Goal: Task Accomplishment & Management: Complete application form

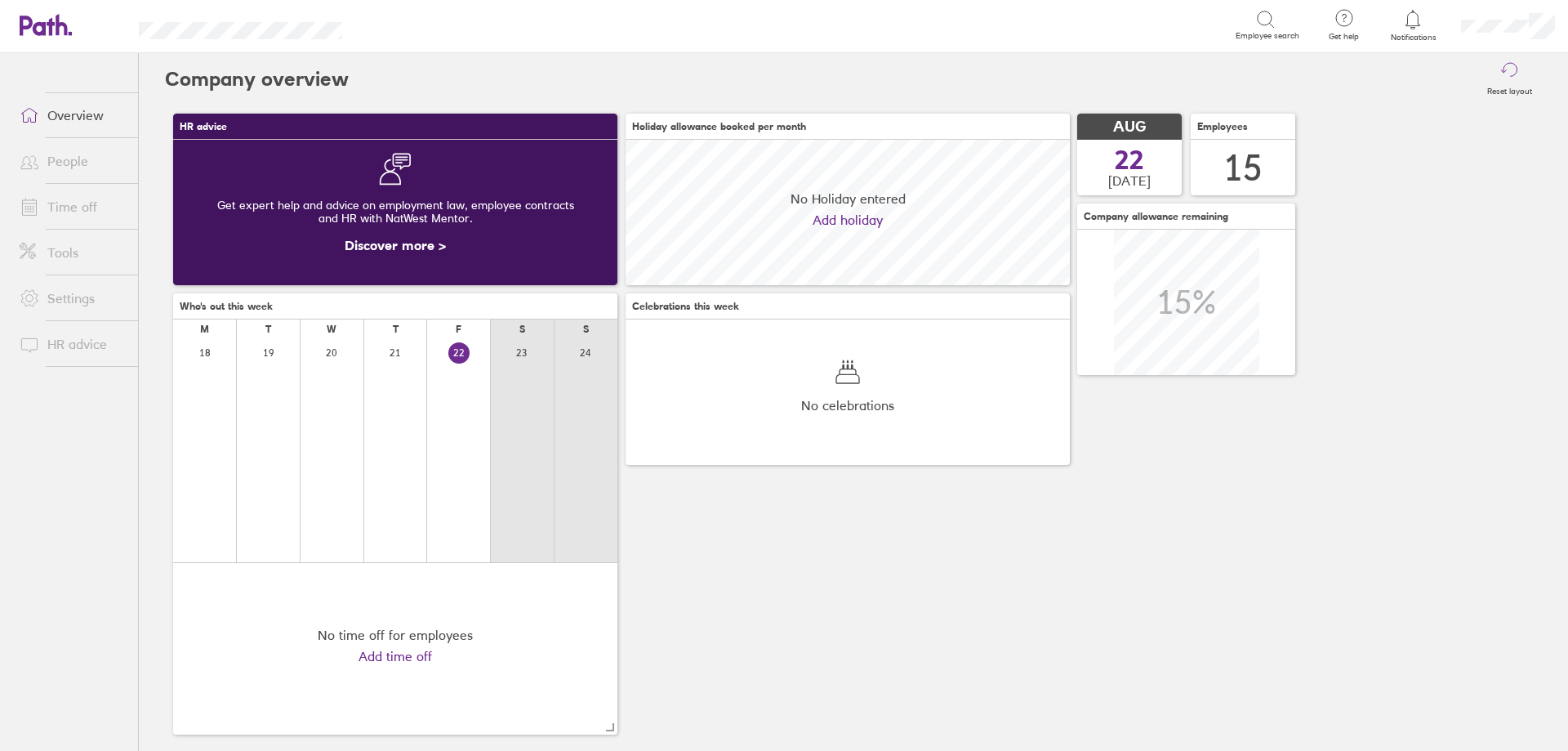
scroll to position [146, 444]
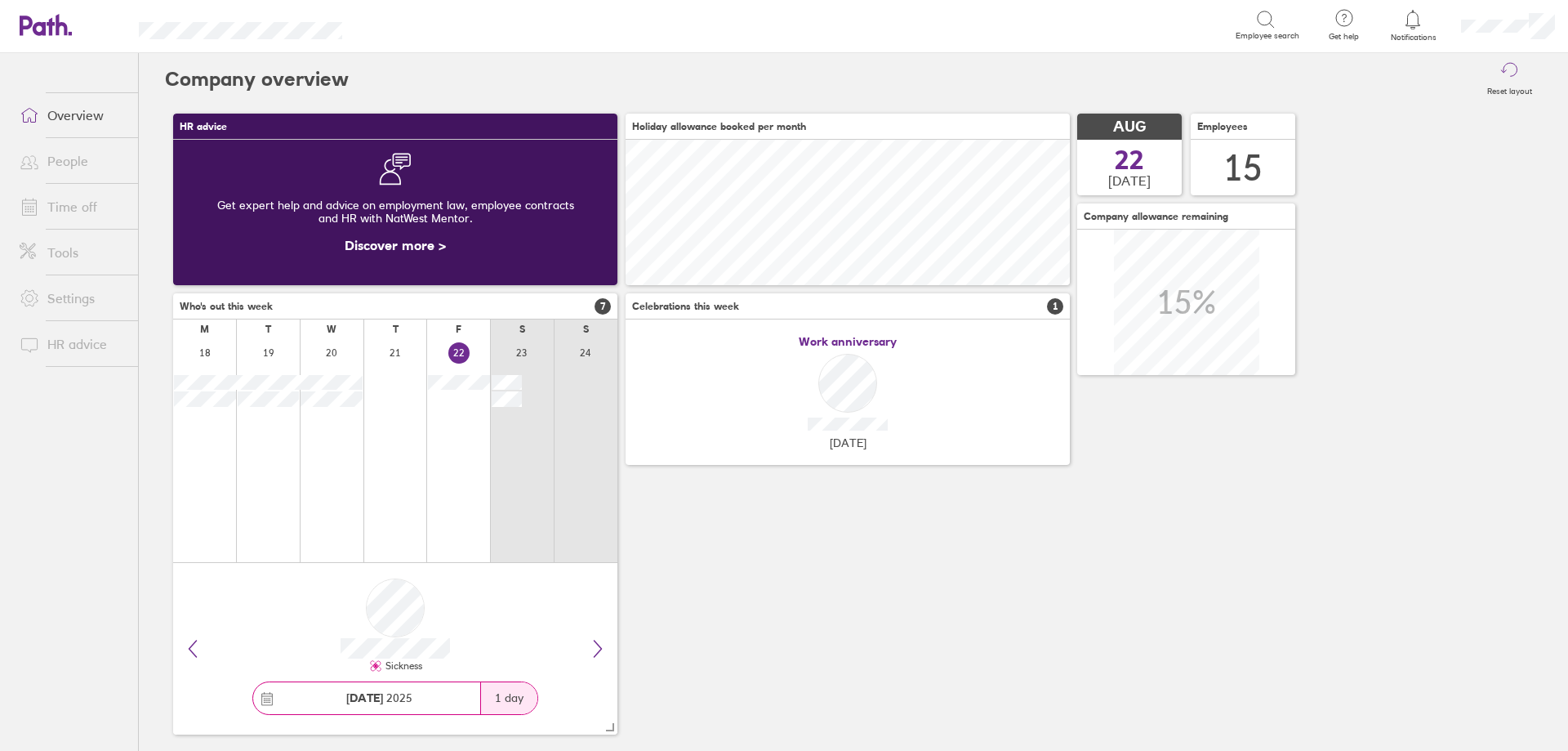
click at [1422, 18] on icon at bounding box center [1412, 19] width 19 height 19
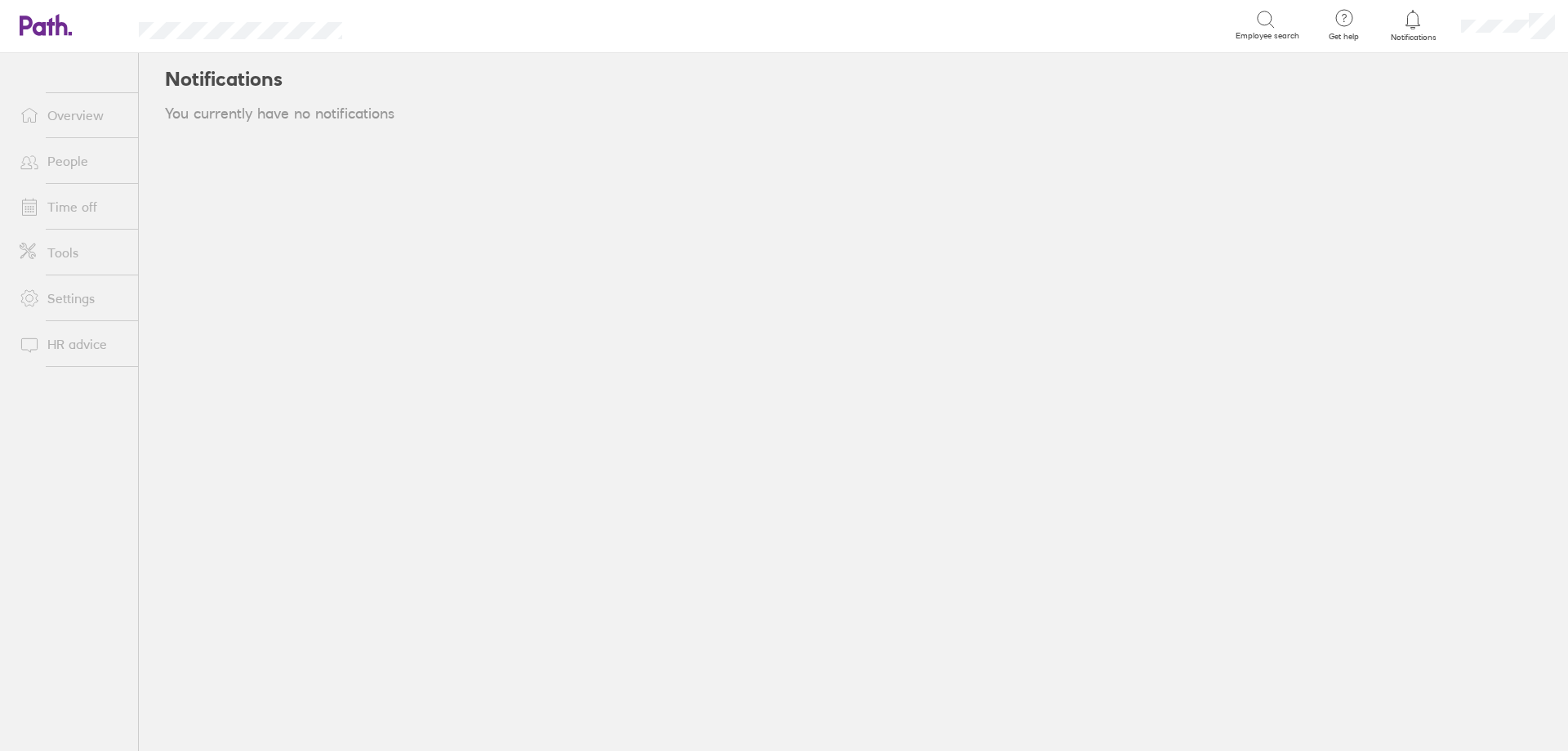
click at [63, 170] on link "People" at bounding box center [72, 161] width 131 height 33
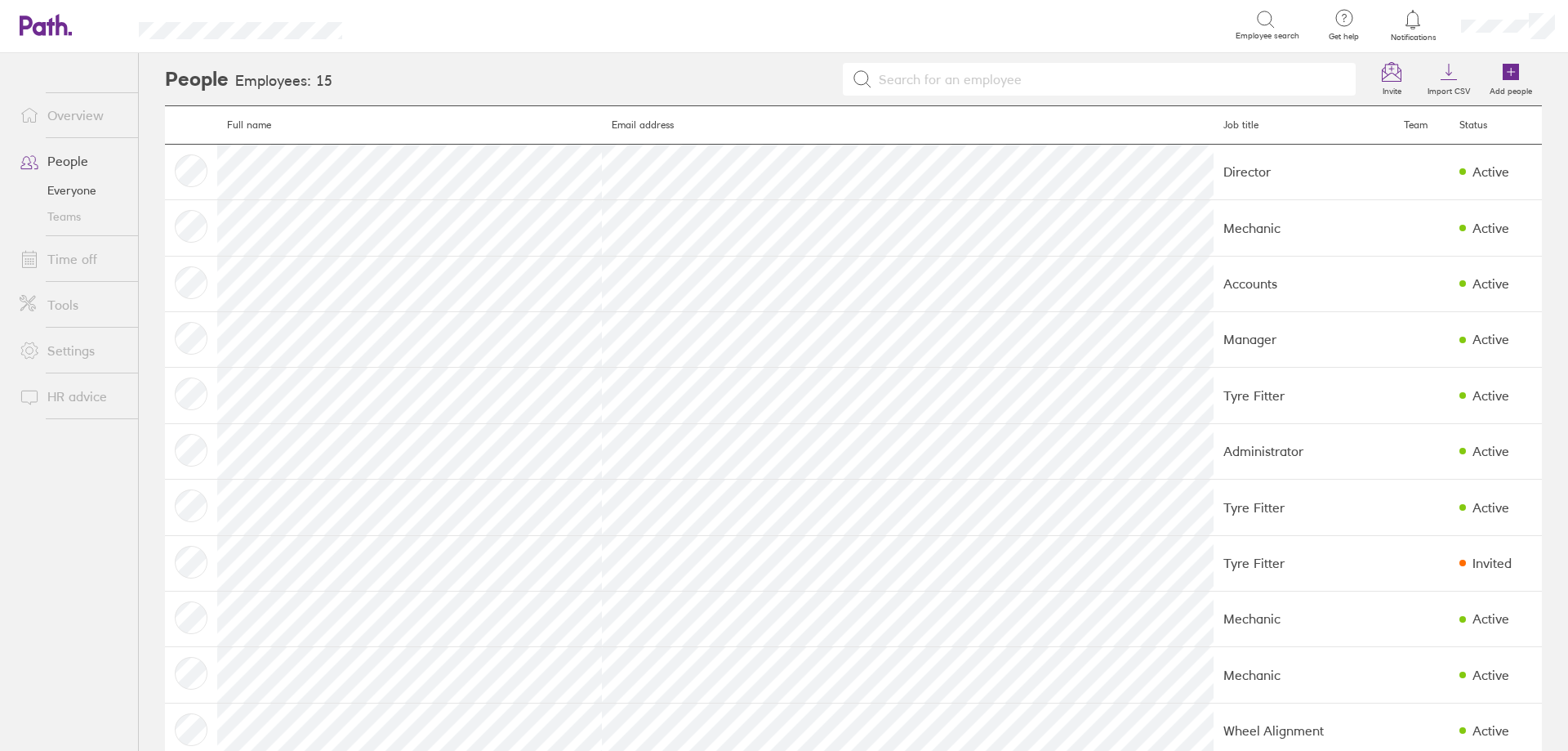
click at [71, 265] on link "Time off" at bounding box center [72, 259] width 131 height 33
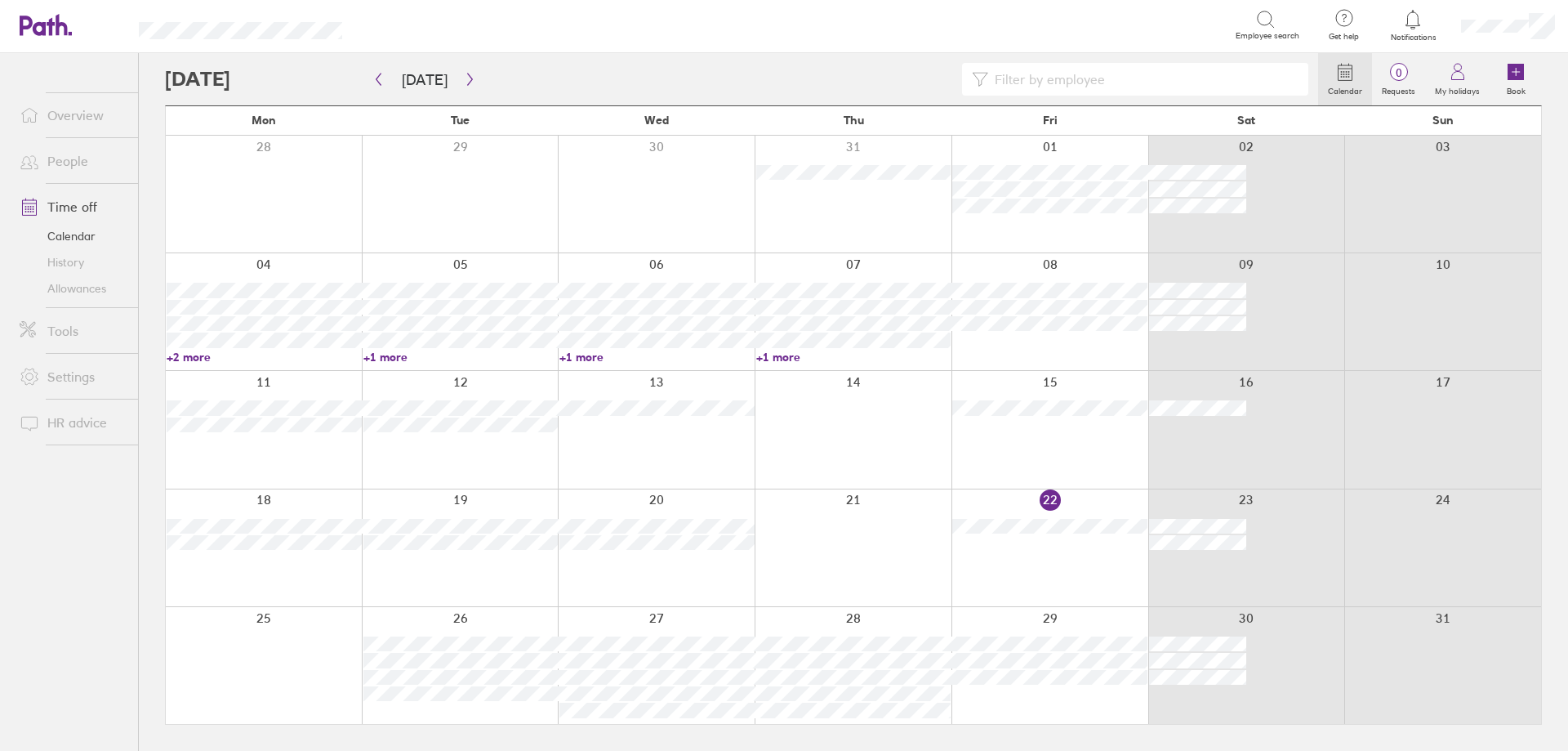
click at [820, 532] on div at bounding box center [853, 548] width 196 height 117
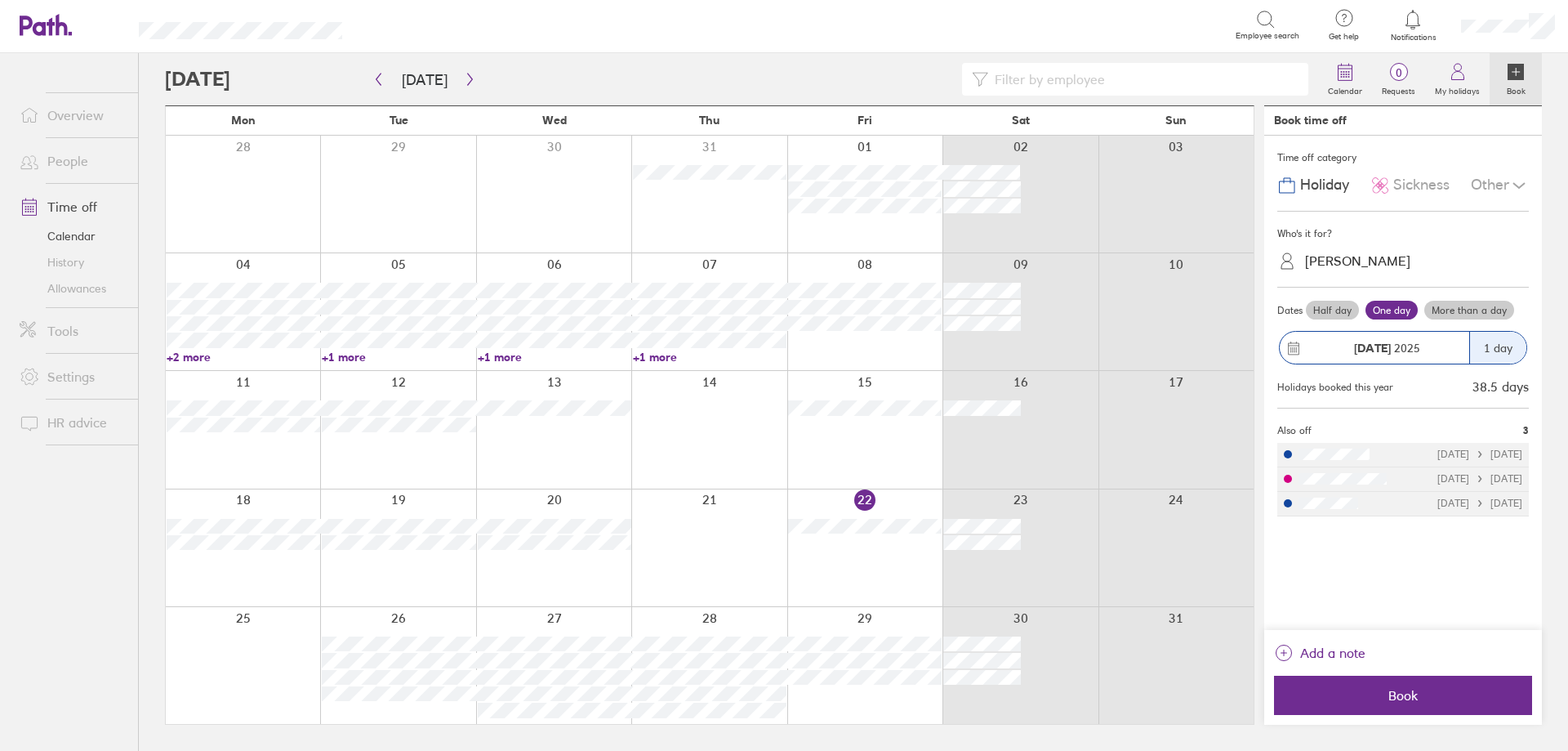
click at [706, 533] on div at bounding box center [709, 548] width 155 height 117
click at [1380, 273] on div "[PERSON_NAME]" at bounding box center [1413, 261] width 232 height 25
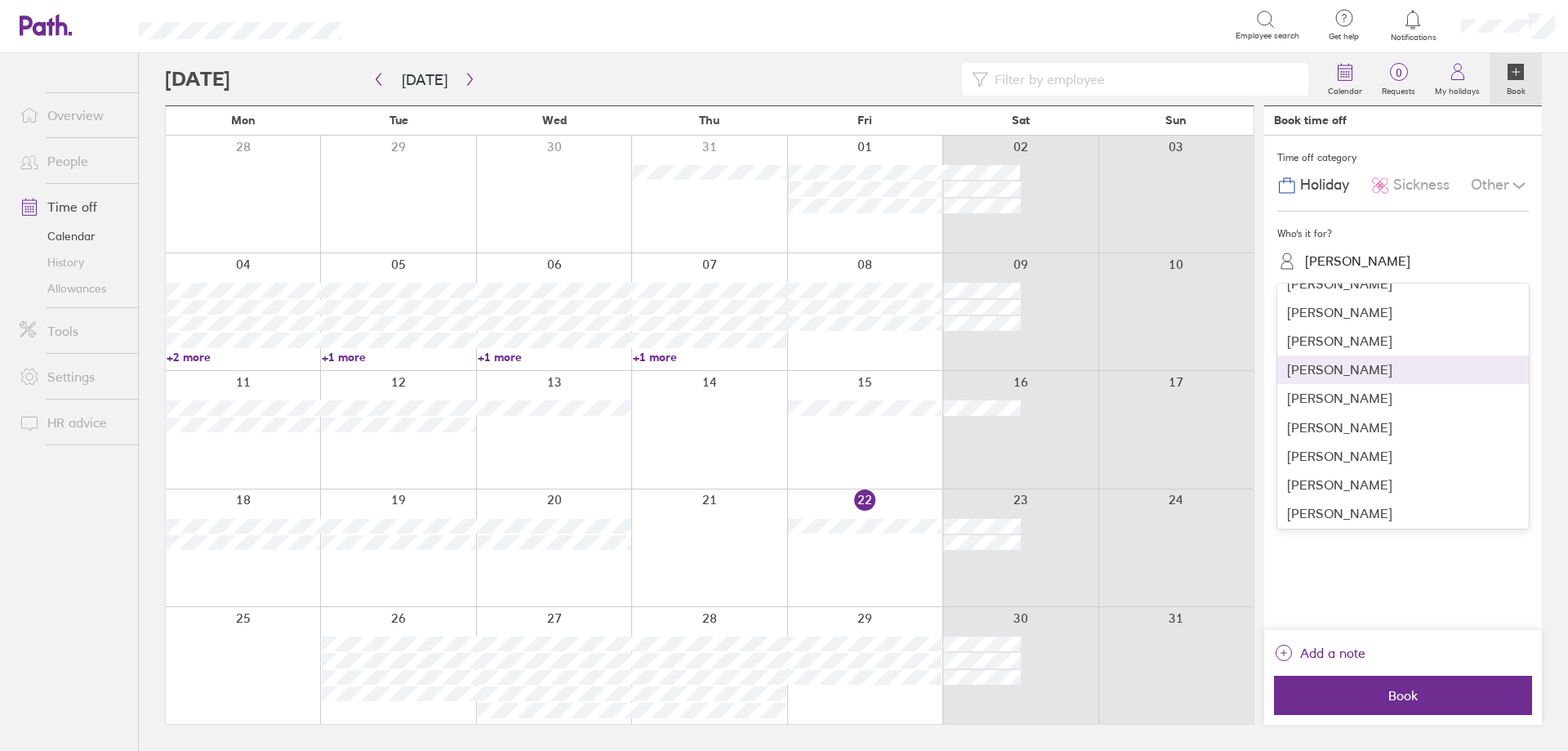
scroll to position [163, 0]
click at [1356, 501] on div "[PERSON_NAME]" at bounding box center [1403, 511] width 251 height 29
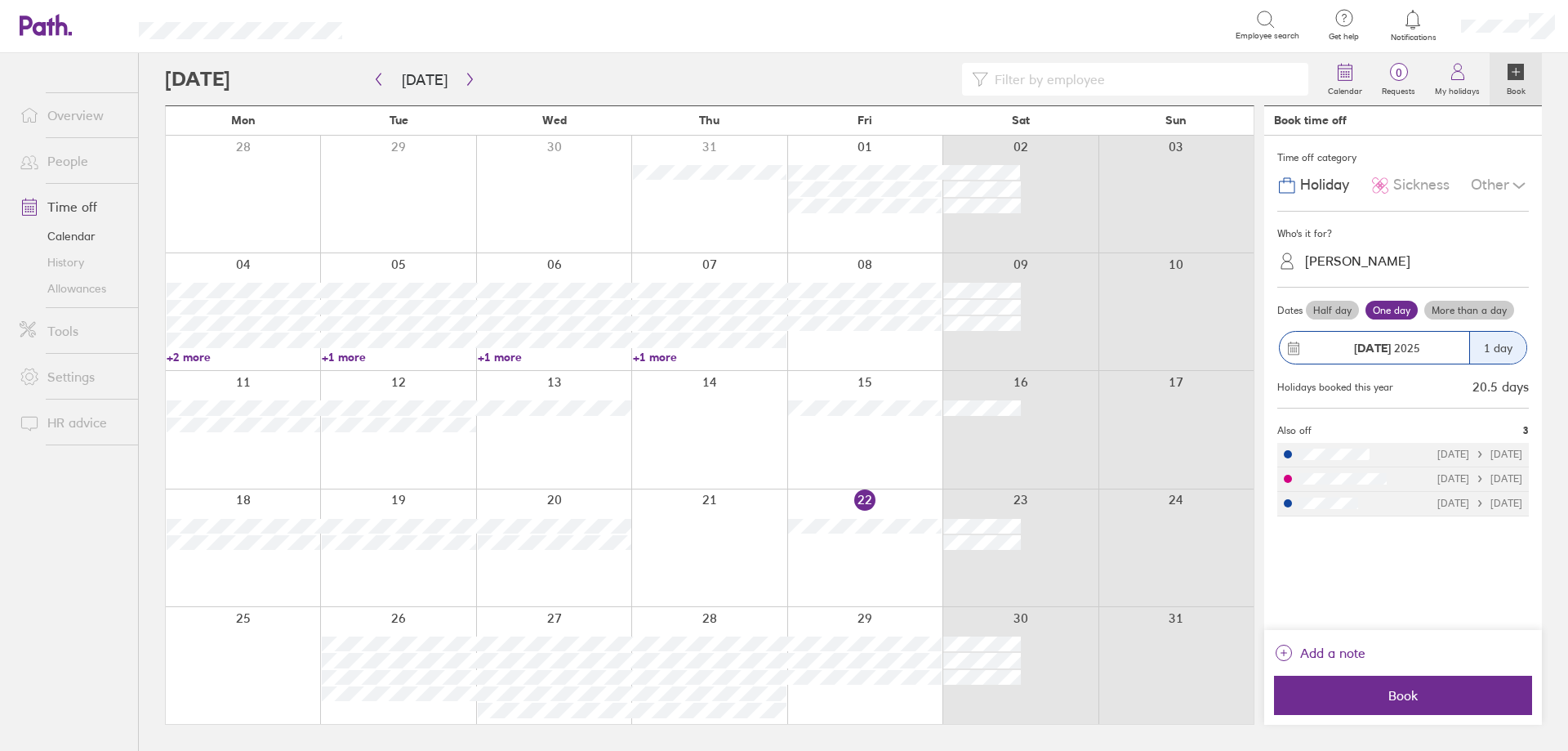
click at [1416, 189] on span "Sickness" at bounding box center [1422, 185] width 57 height 17
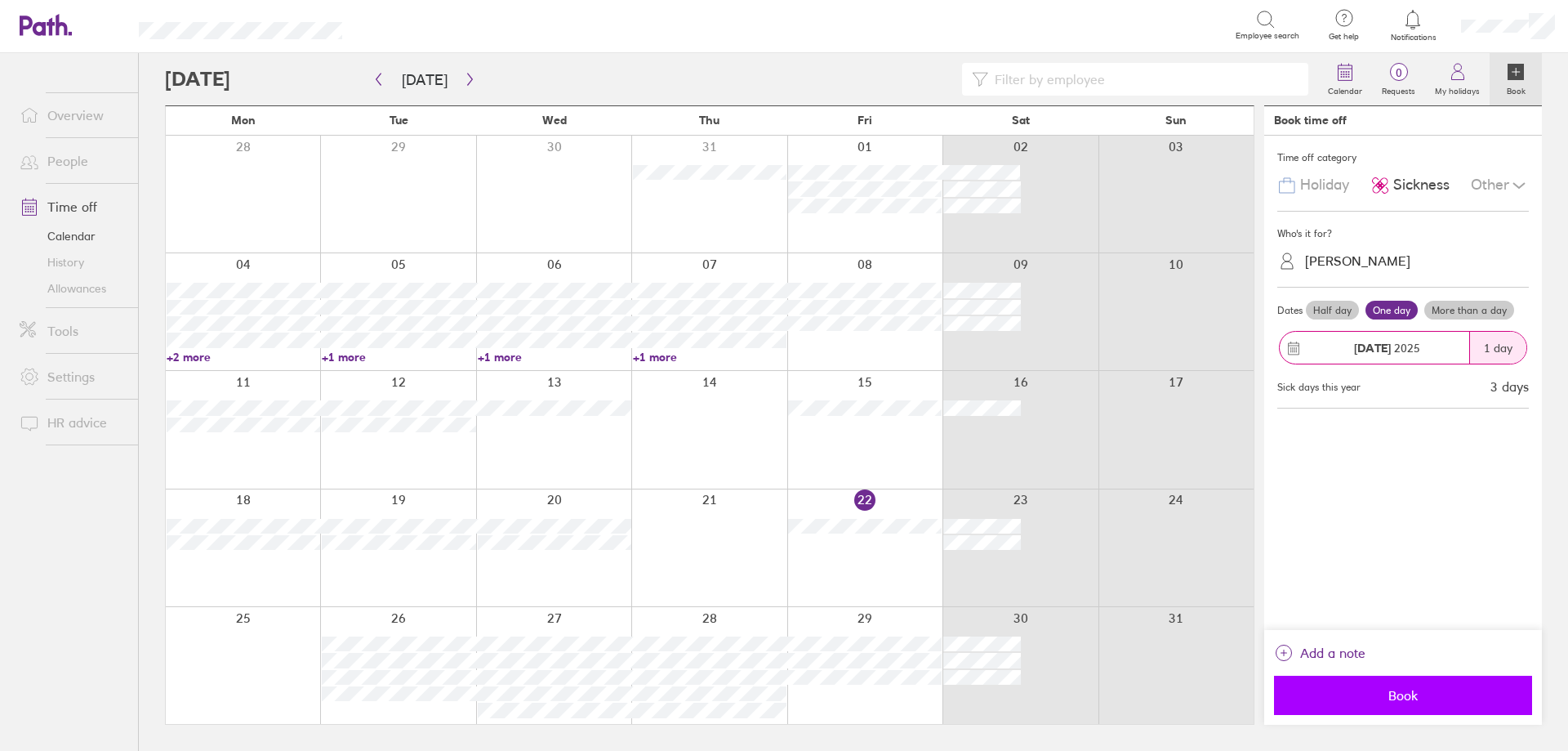
click at [1384, 690] on span "Book" at bounding box center [1403, 694] width 235 height 14
